Goal: Information Seeking & Learning: Compare options

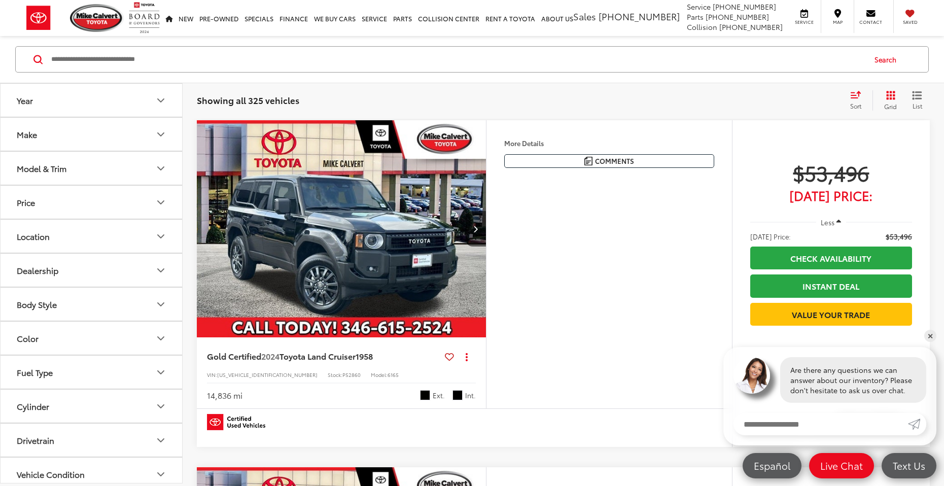
click at [93, 97] on button "Year" at bounding box center [92, 100] width 183 height 33
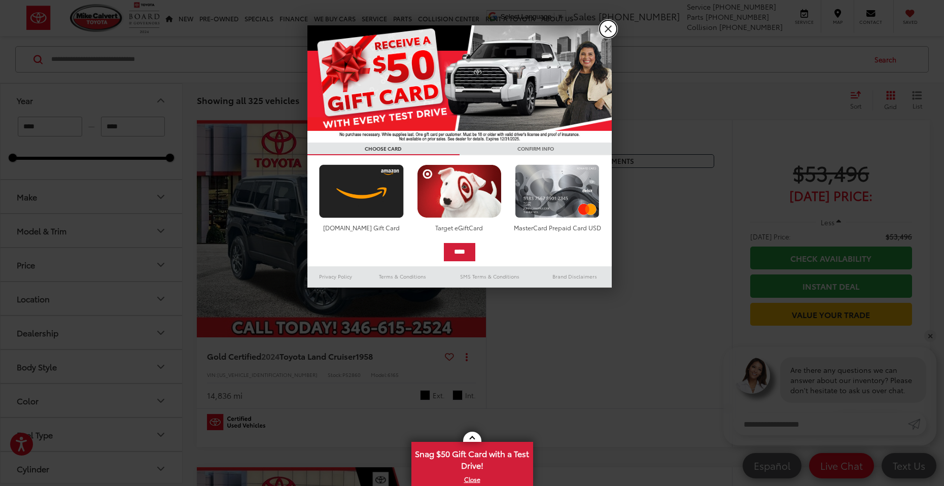
click at [612, 29] on link "X" at bounding box center [608, 28] width 17 height 17
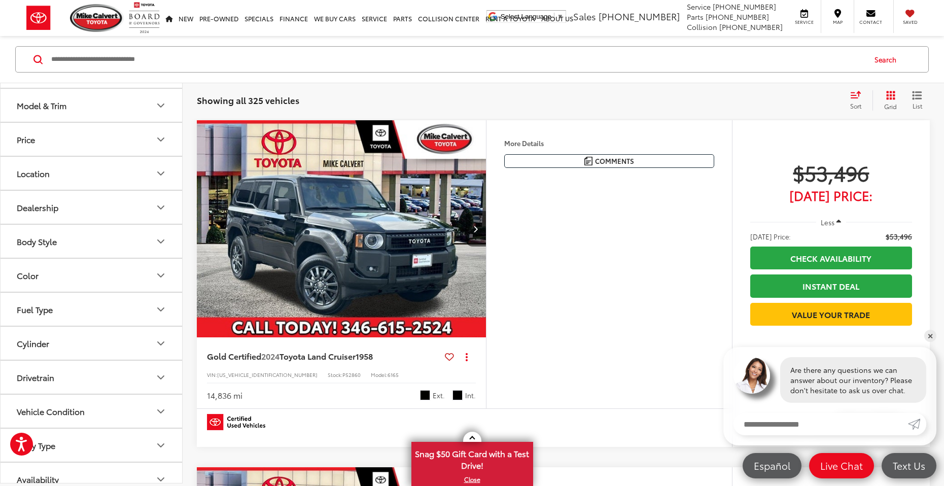
scroll to position [138, 0]
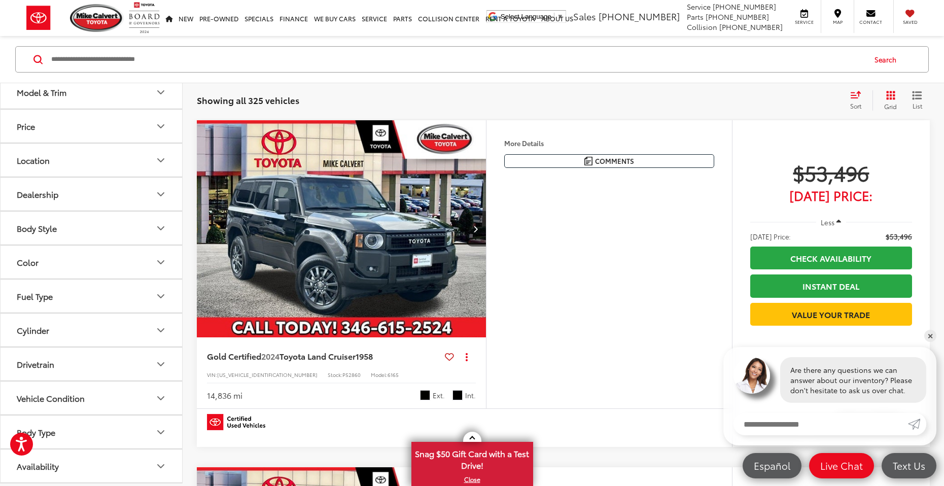
click at [87, 328] on button "Cylinder" at bounding box center [92, 329] width 183 height 33
click at [27, 389] on label "6 (92)" at bounding box center [30, 388] width 34 height 17
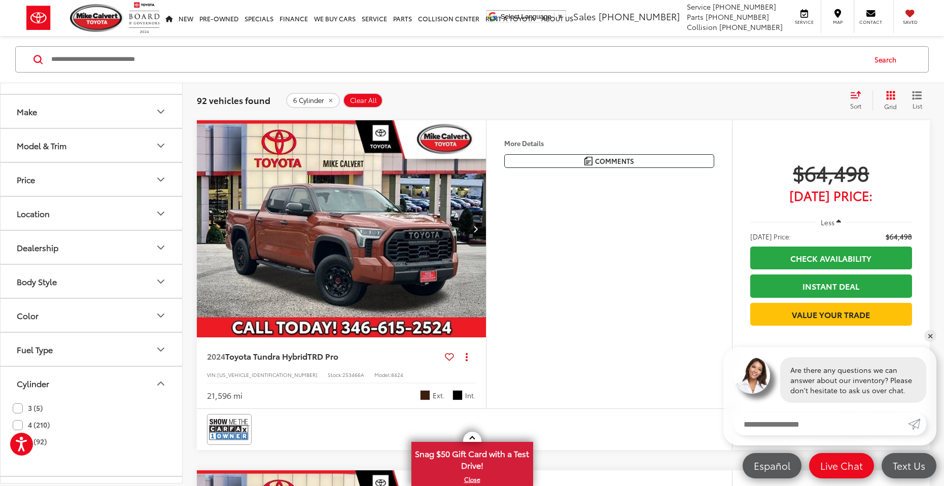
scroll to position [37, 0]
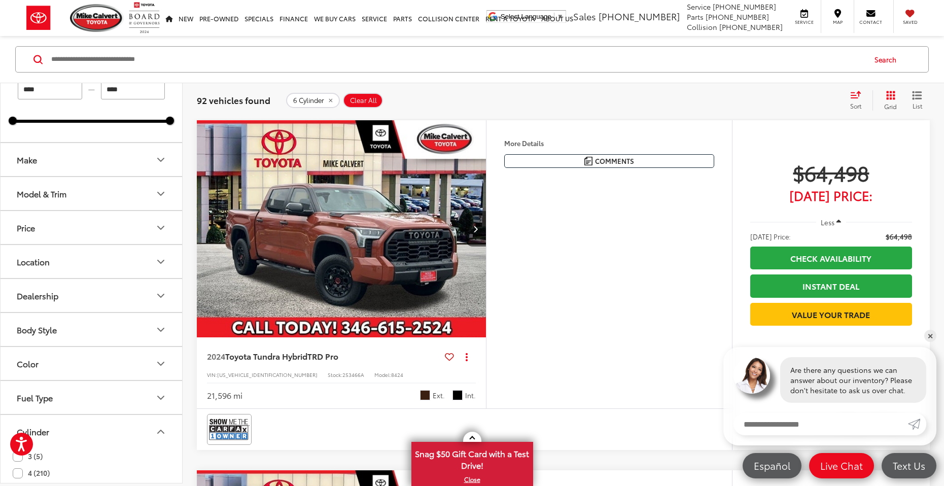
click at [90, 190] on button "Model & Trim" at bounding box center [92, 193] width 183 height 33
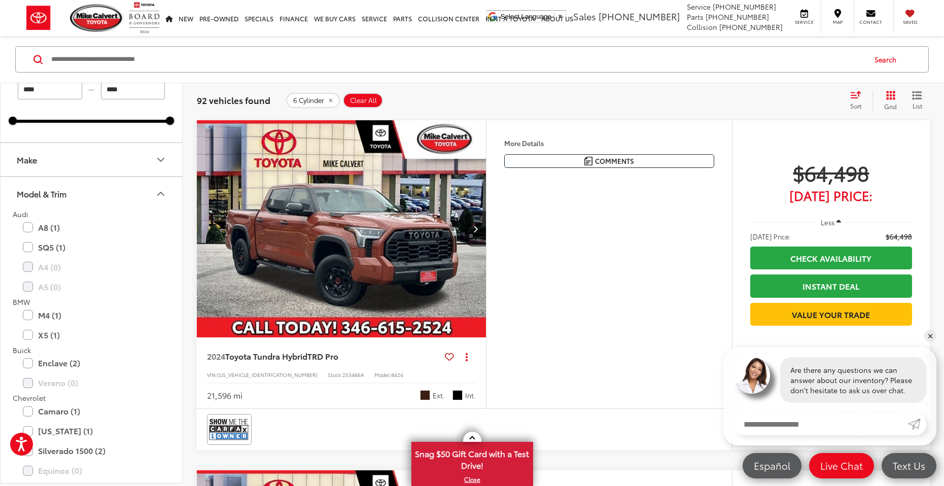
click at [90, 190] on button "Model & Trim" at bounding box center [92, 193] width 183 height 33
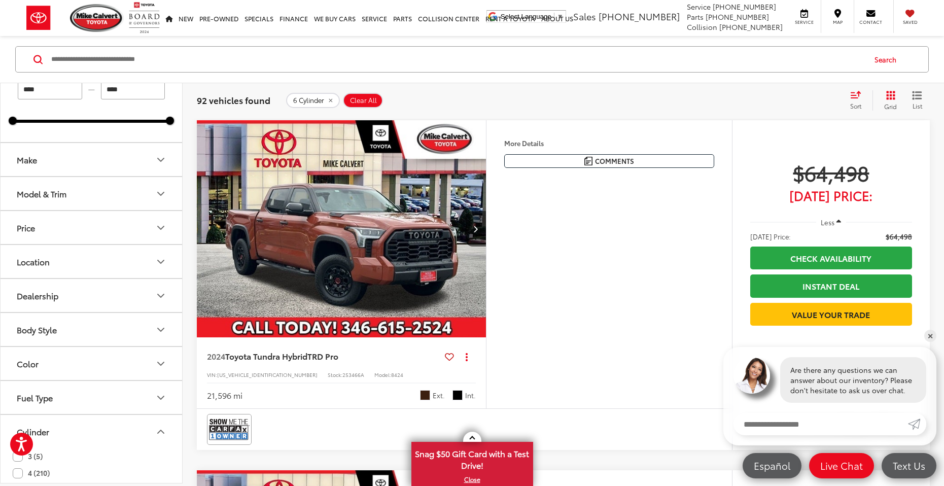
click at [100, 174] on button "Make" at bounding box center [92, 159] width 183 height 33
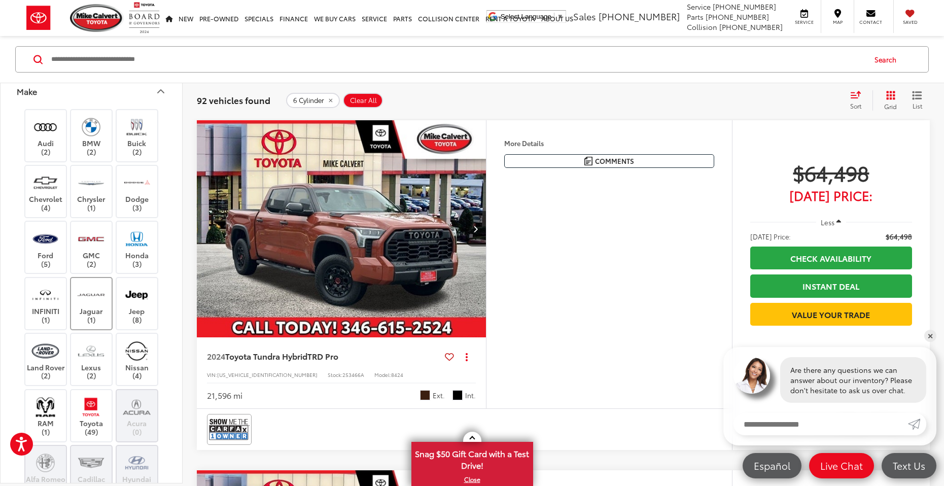
scroll to position [88, 0]
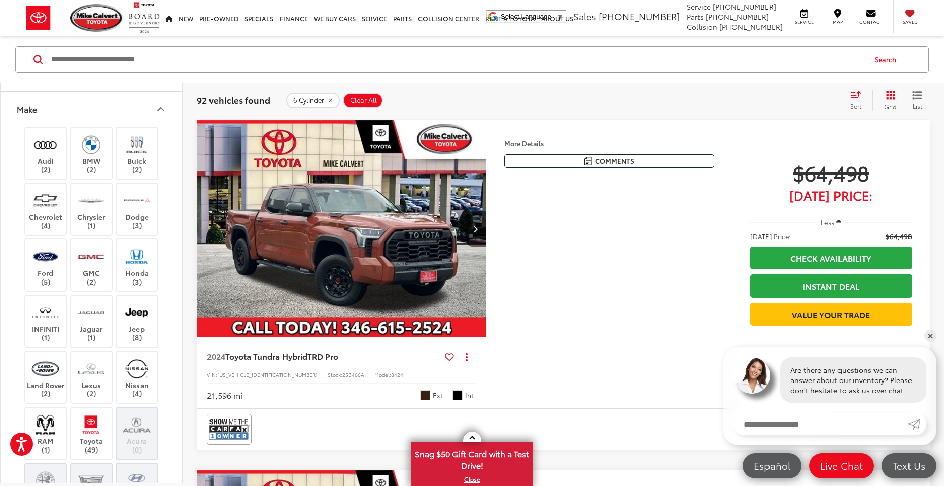
click at [129, 104] on button "Make" at bounding box center [92, 108] width 183 height 33
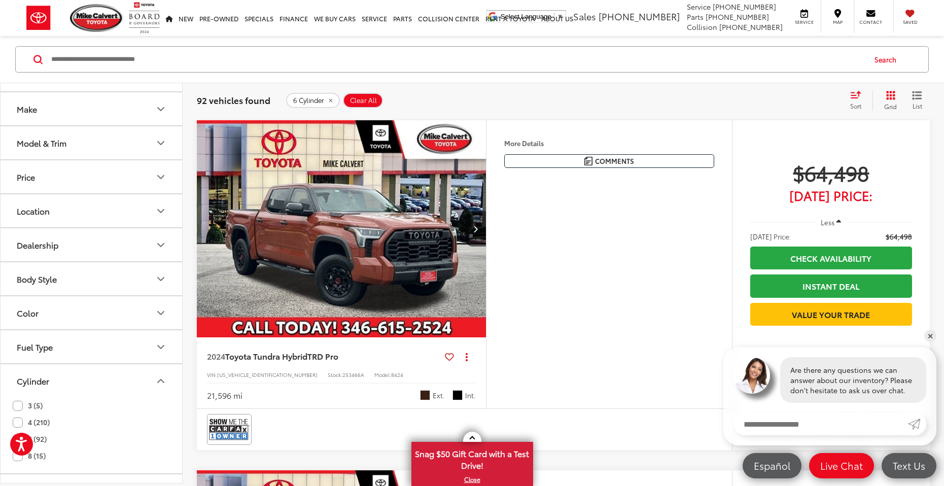
click at [147, 51] on input "Search by Make, Model, or Keyword" at bounding box center [457, 59] width 815 height 24
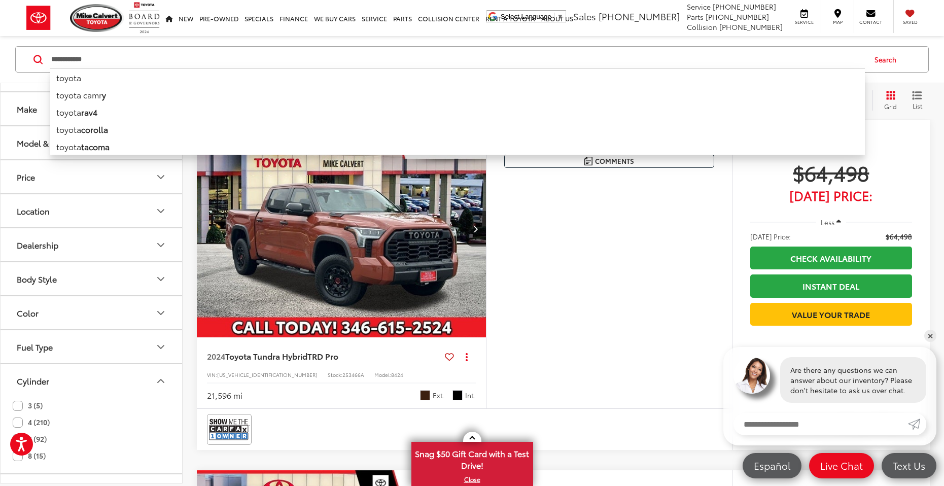
type input "**********"
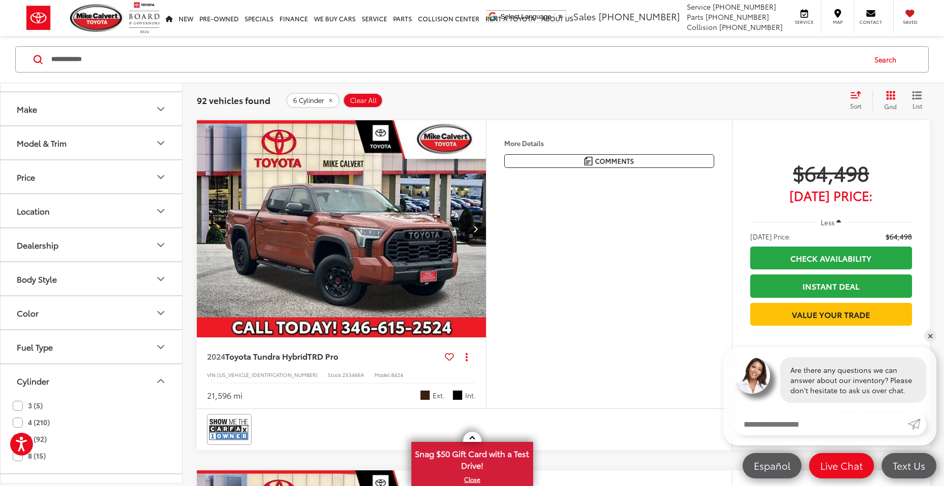
type input "****"
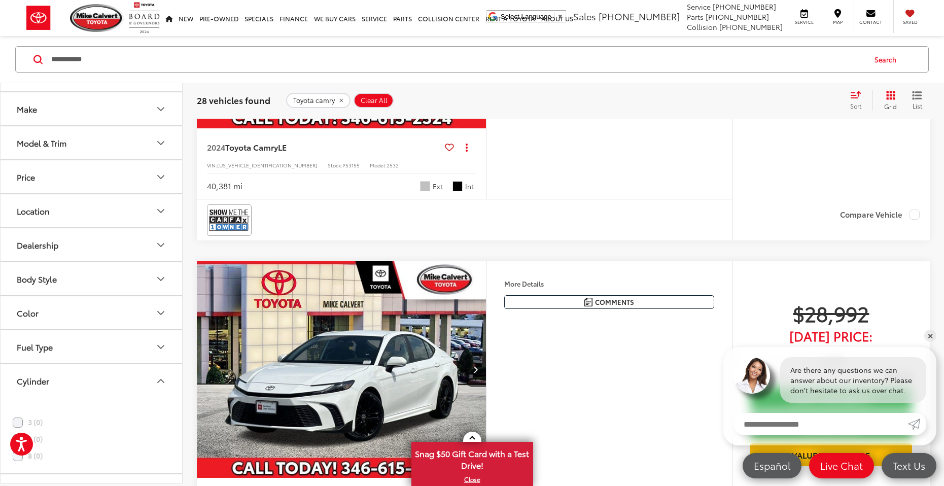
scroll to position [2435, 0]
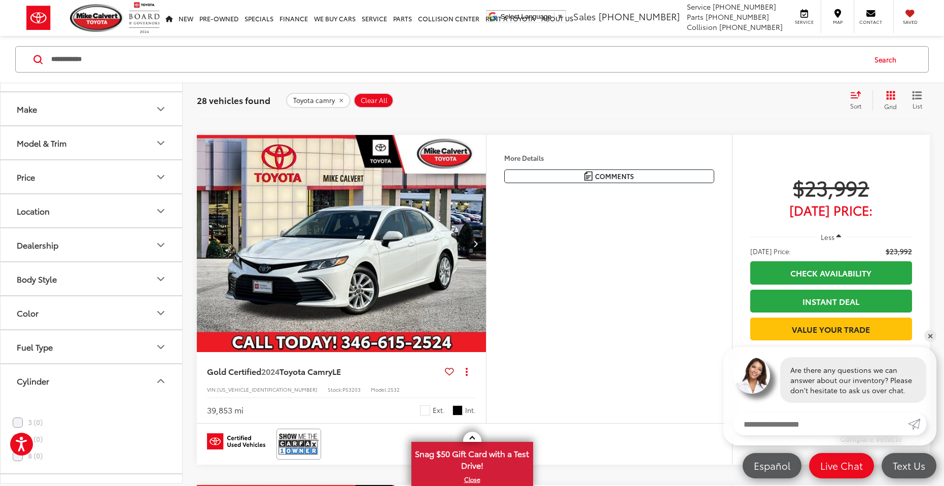
drag, startPoint x: 320, startPoint y: 184, endPoint x: 660, endPoint y: 212, distance: 341.5
click at [660, 212] on div "Features Bluetooth® Android Auto Apple CarPlay Keyless Entry Wi-Fi Hotspot Auto…" at bounding box center [609, 279] width 246 height 288
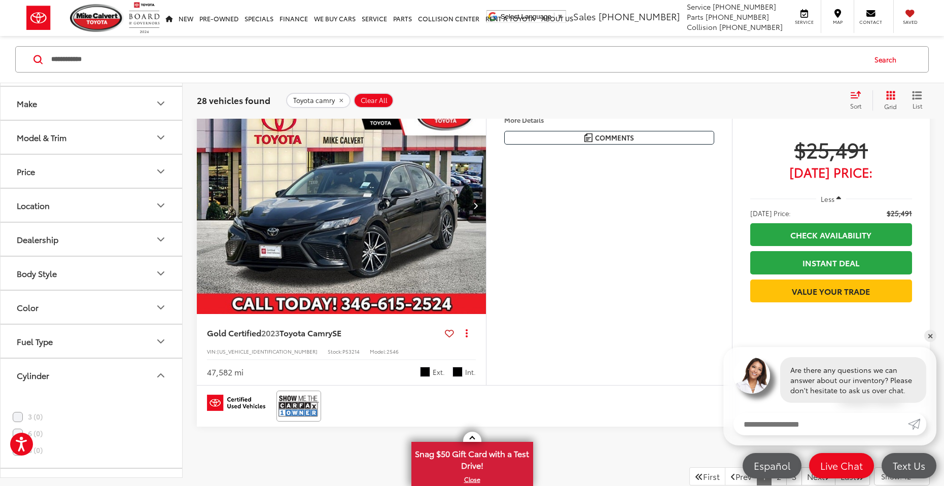
scroll to position [3855, 0]
